Goal: Task Accomplishment & Management: Manage account settings

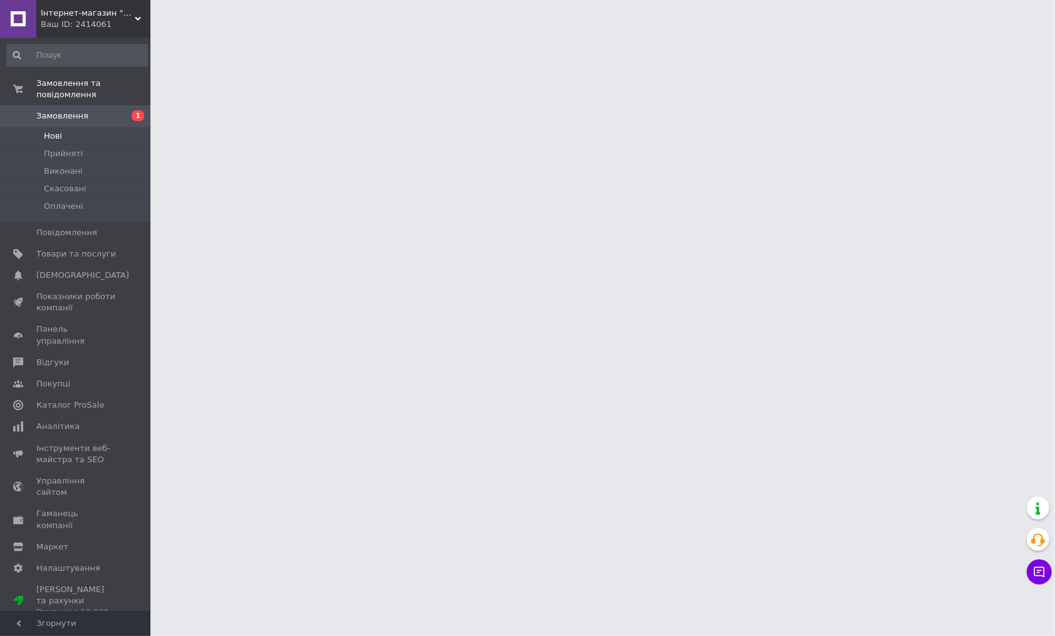
click at [58, 135] on span "Нові" at bounding box center [53, 135] width 18 height 11
